Goal: Register for event/course

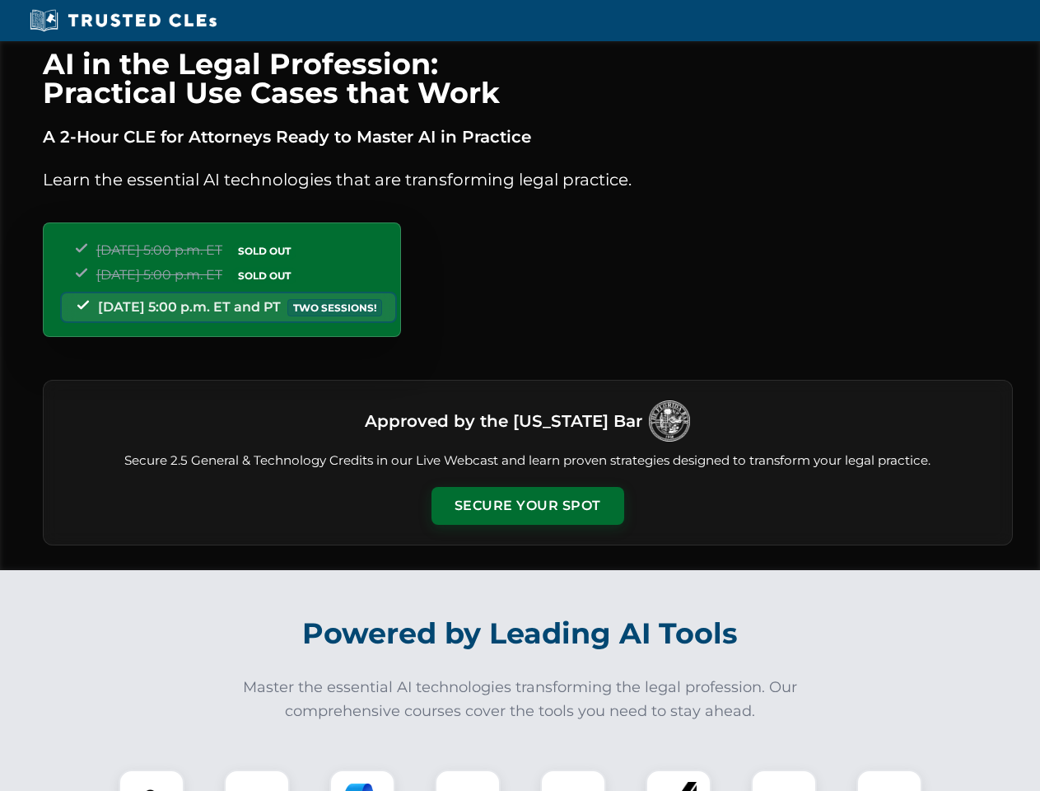
click at [527, 506] on button "Secure Your Spot" at bounding box center [527, 506] width 193 height 38
click at [152, 780] on img at bounding box center [152, 802] width 48 height 48
